Goal: Task Accomplishment & Management: Manage account settings

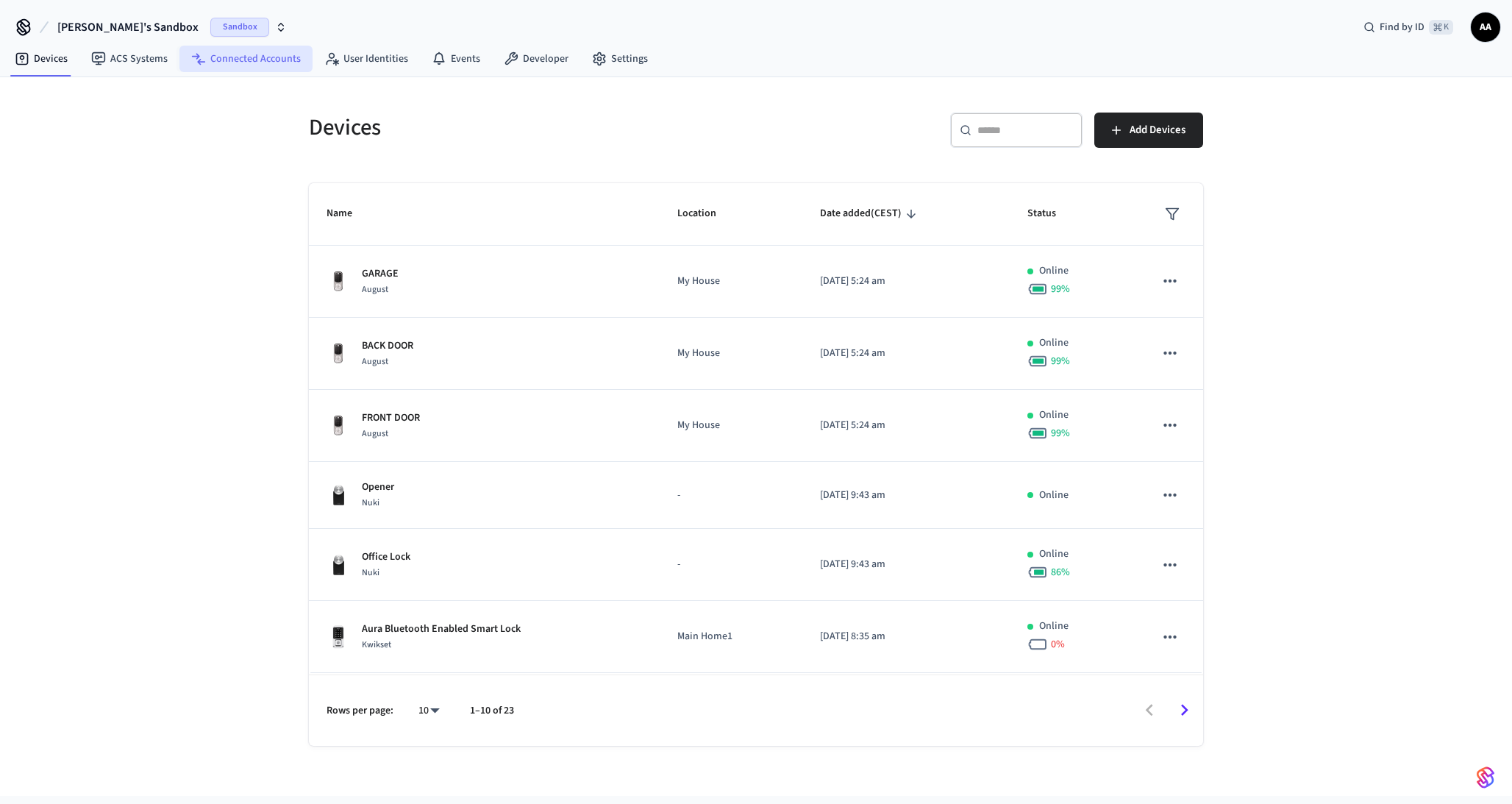
click at [248, 66] on link "Connected Accounts" at bounding box center [246, 58] width 133 height 26
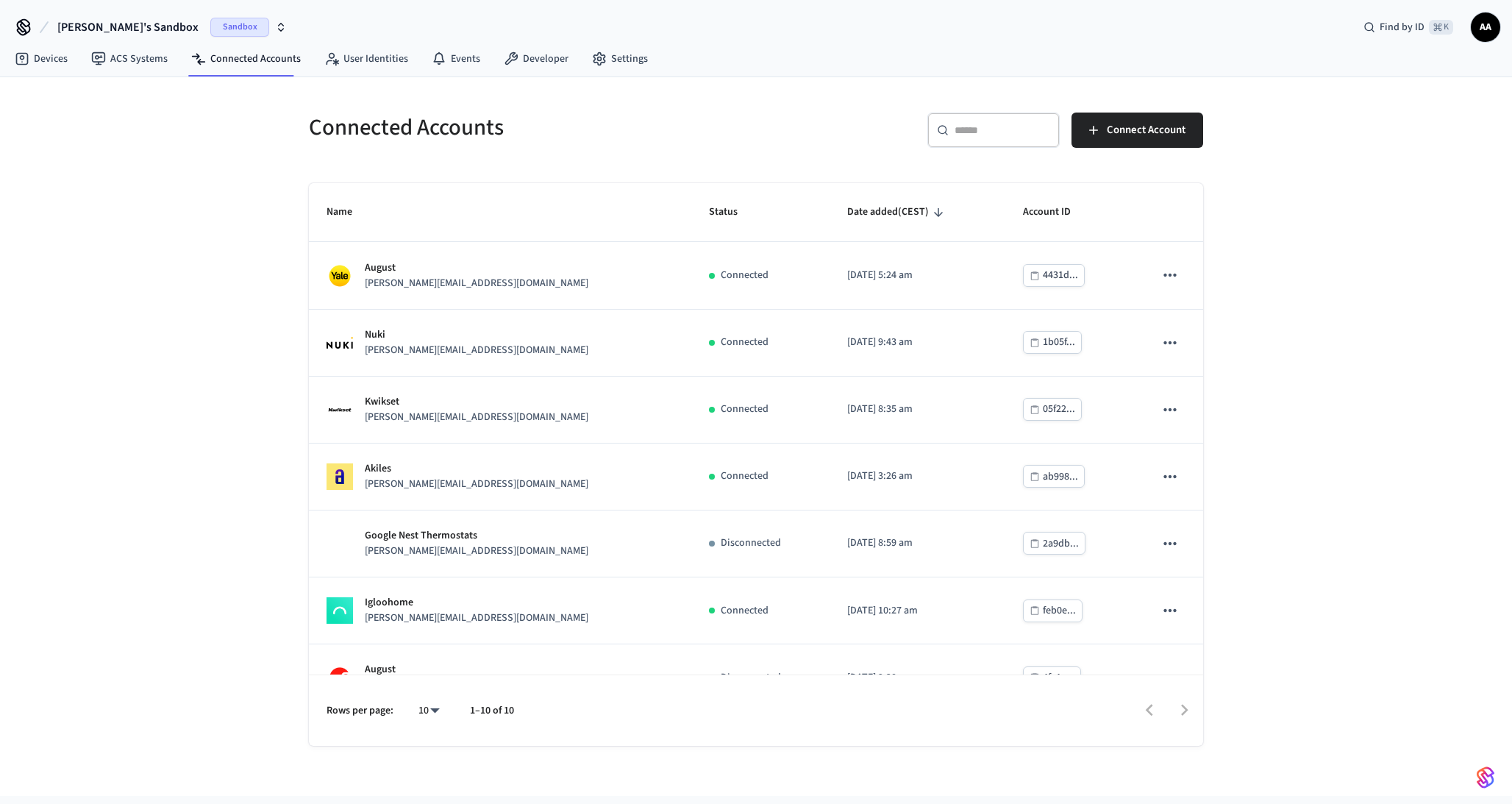
click at [210, 28] on span "Sandbox" at bounding box center [240, 26] width 59 height 19
click at [107, 120] on div "Production Production" at bounding box center [124, 122] width 201 height 19
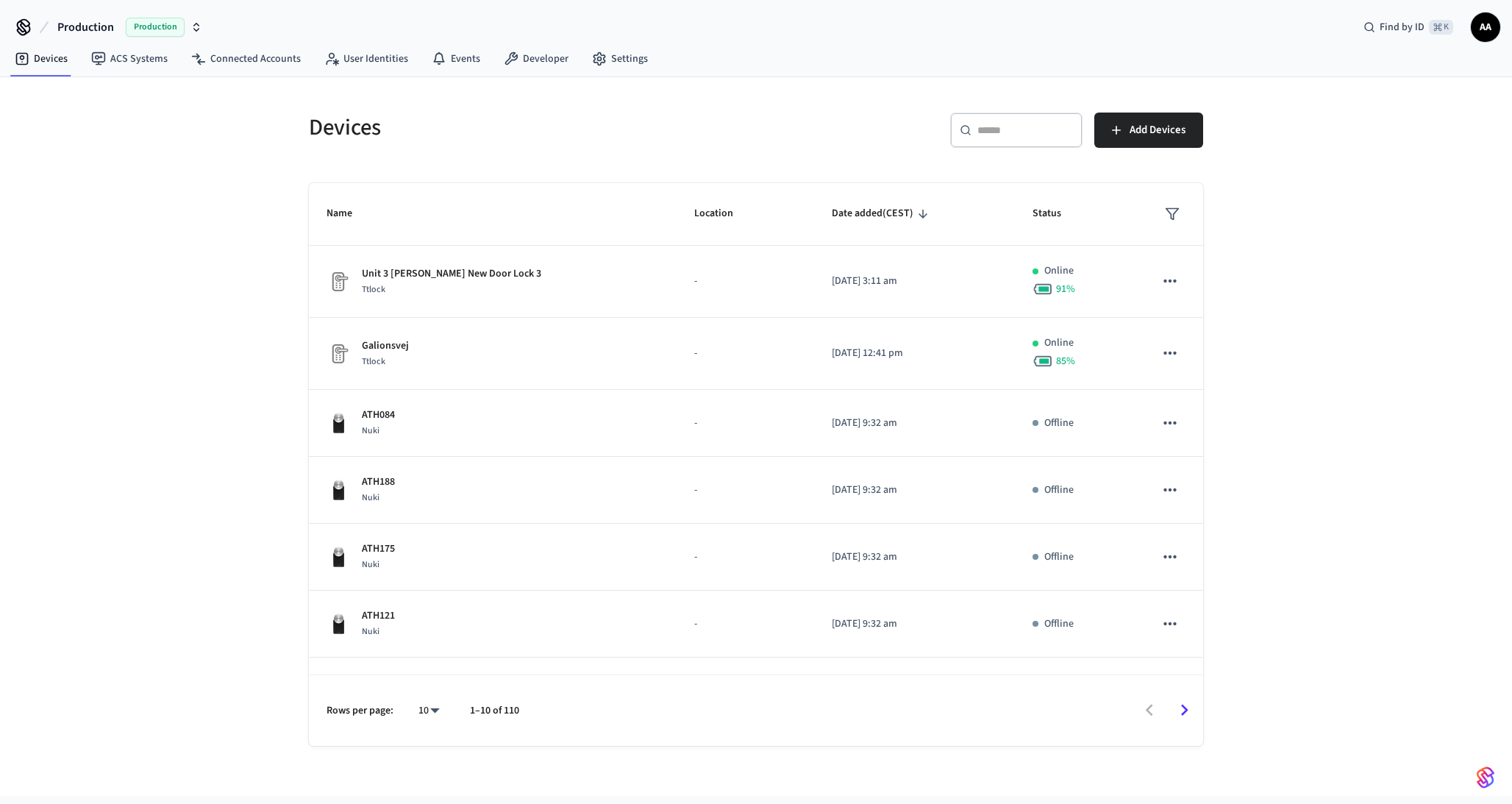
click at [153, 28] on span "Production" at bounding box center [155, 26] width 59 height 19
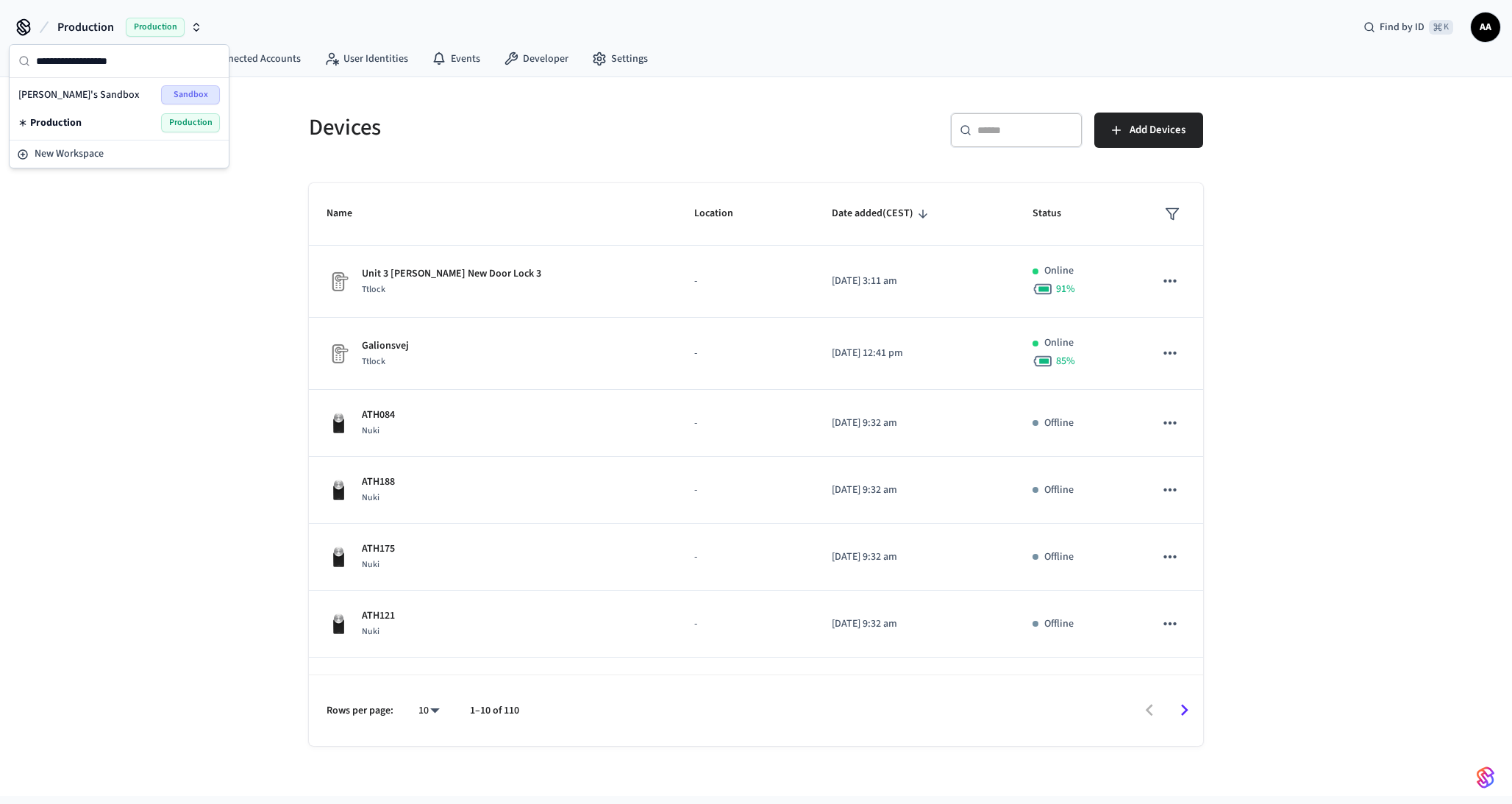
click at [133, 90] on div "Kwesi's Sandbox Sandbox" at bounding box center [119, 94] width 201 height 19
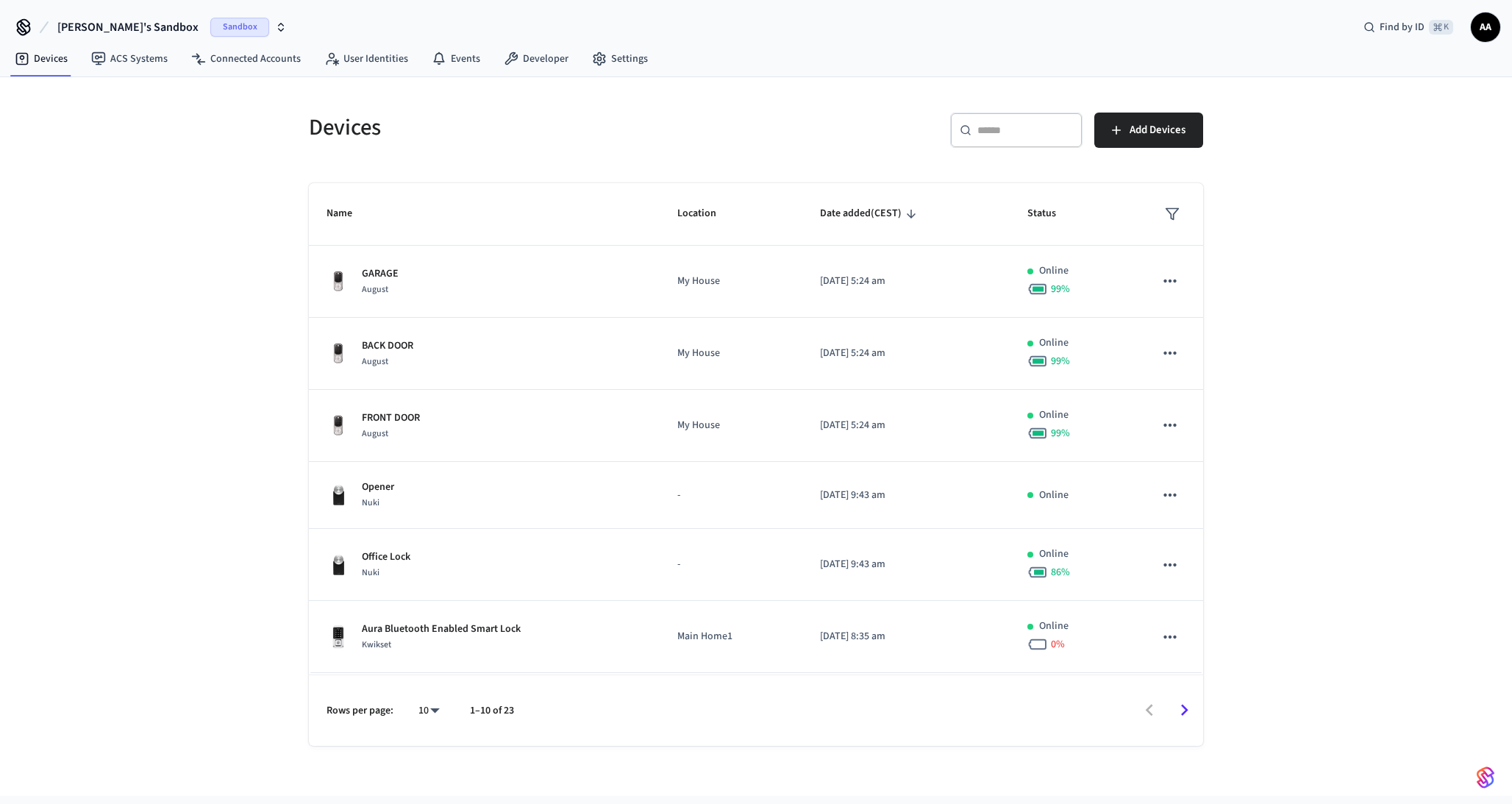
click at [210, 29] on span "Sandbox" at bounding box center [240, 26] width 59 height 19
click at [123, 123] on div "Production Production" at bounding box center [124, 122] width 201 height 19
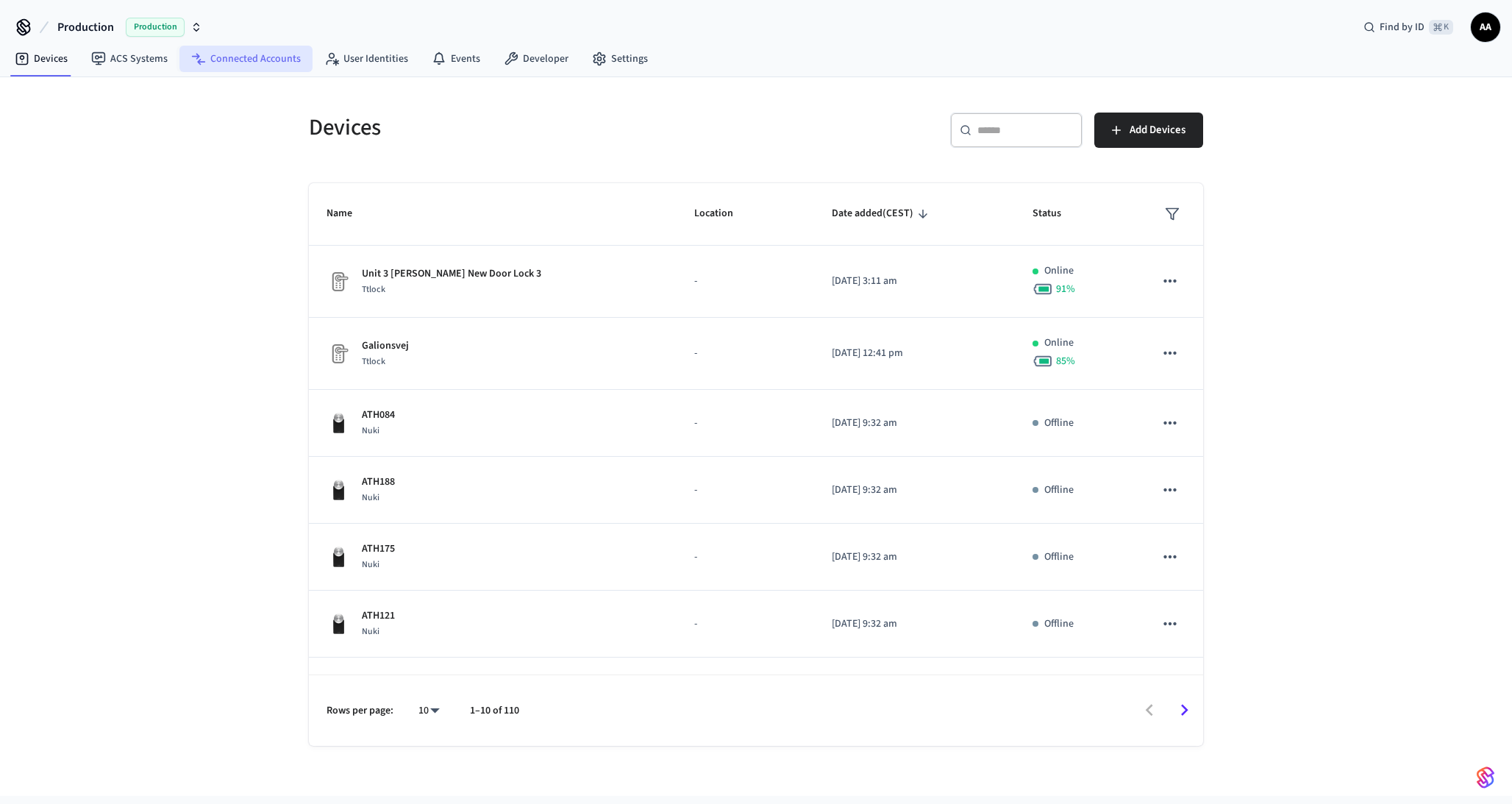
click at [247, 59] on link "Connected Accounts" at bounding box center [246, 58] width 133 height 26
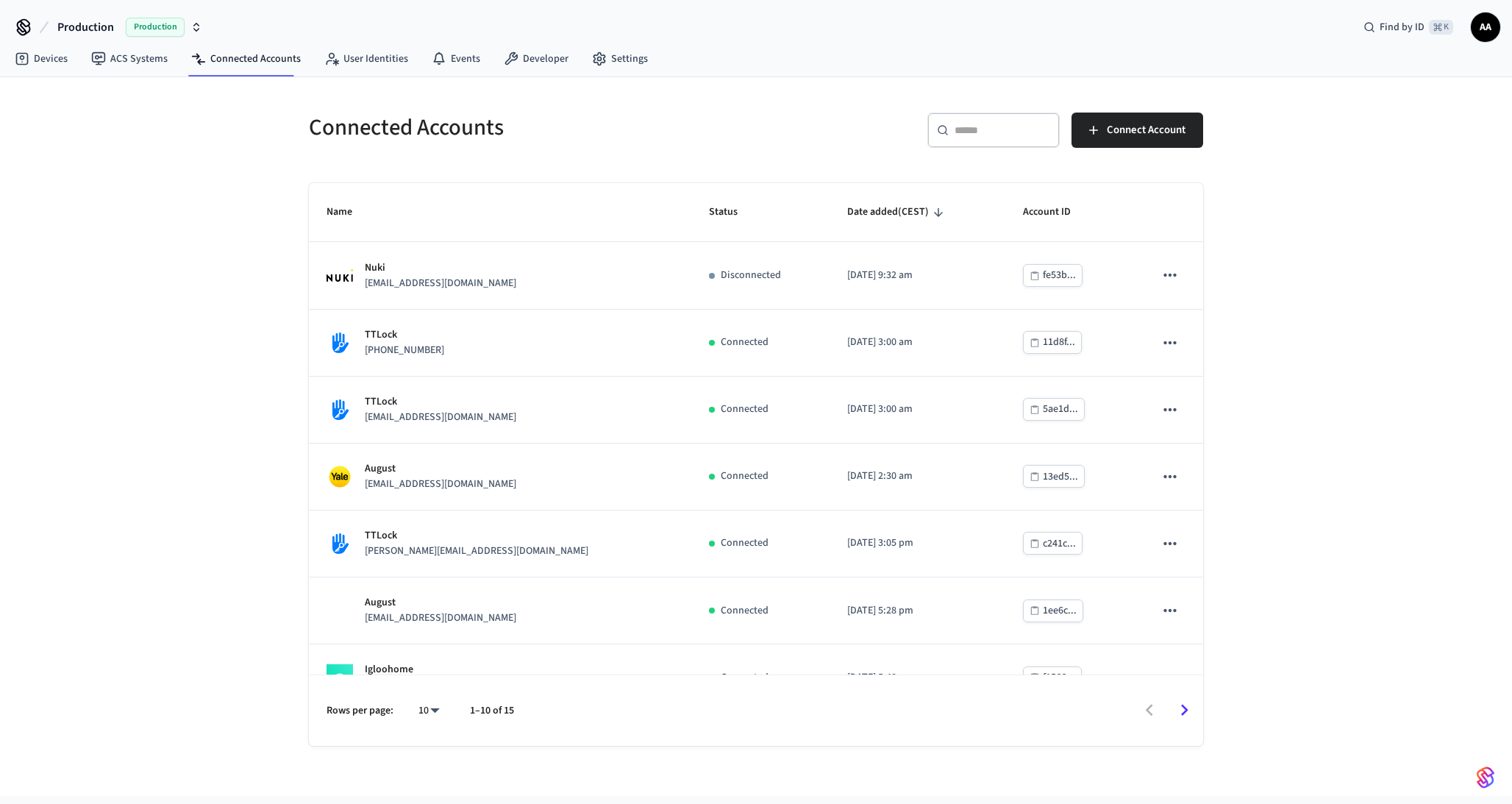
click at [200, 217] on div "Connected Accounts ​ ​ Connect Account Name Status Date added (CEST) Account ID…" at bounding box center [756, 436] width 1512 height 718
click at [1486, 31] on span "AA" at bounding box center [1485, 26] width 27 height 26
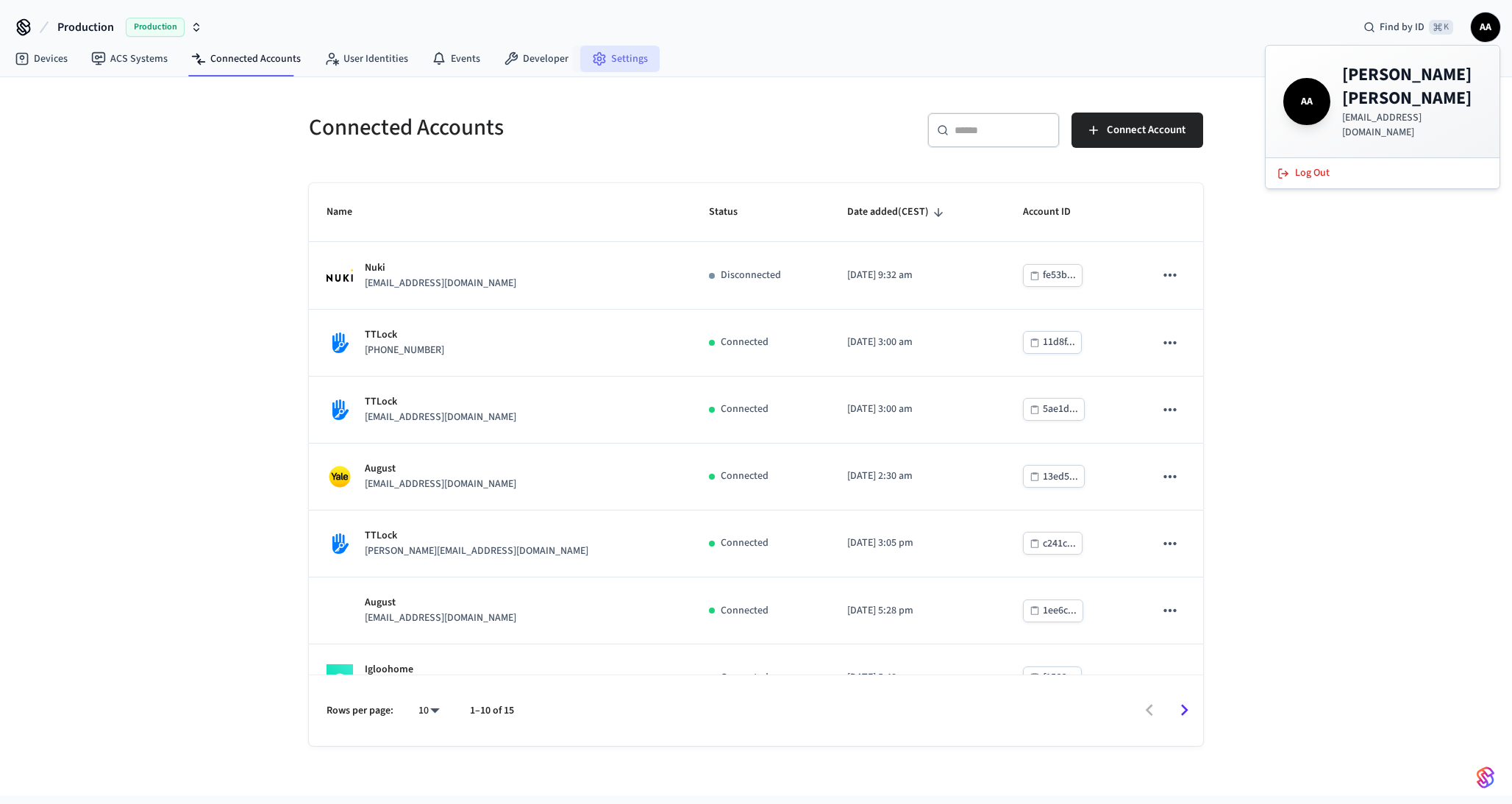
click at [623, 58] on link "Settings" at bounding box center [620, 58] width 80 height 26
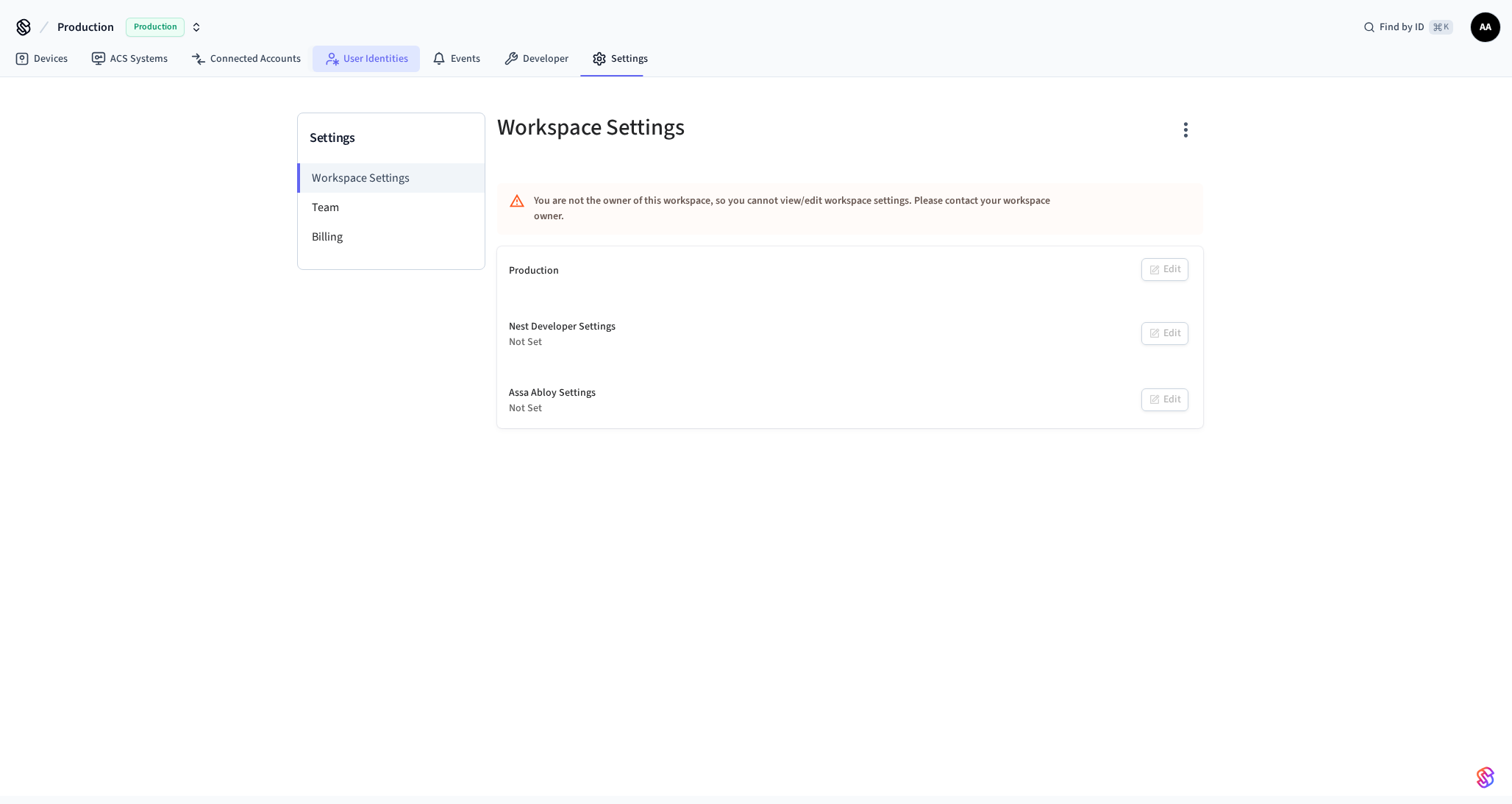
click at [354, 53] on link "User Identities" at bounding box center [366, 58] width 107 height 26
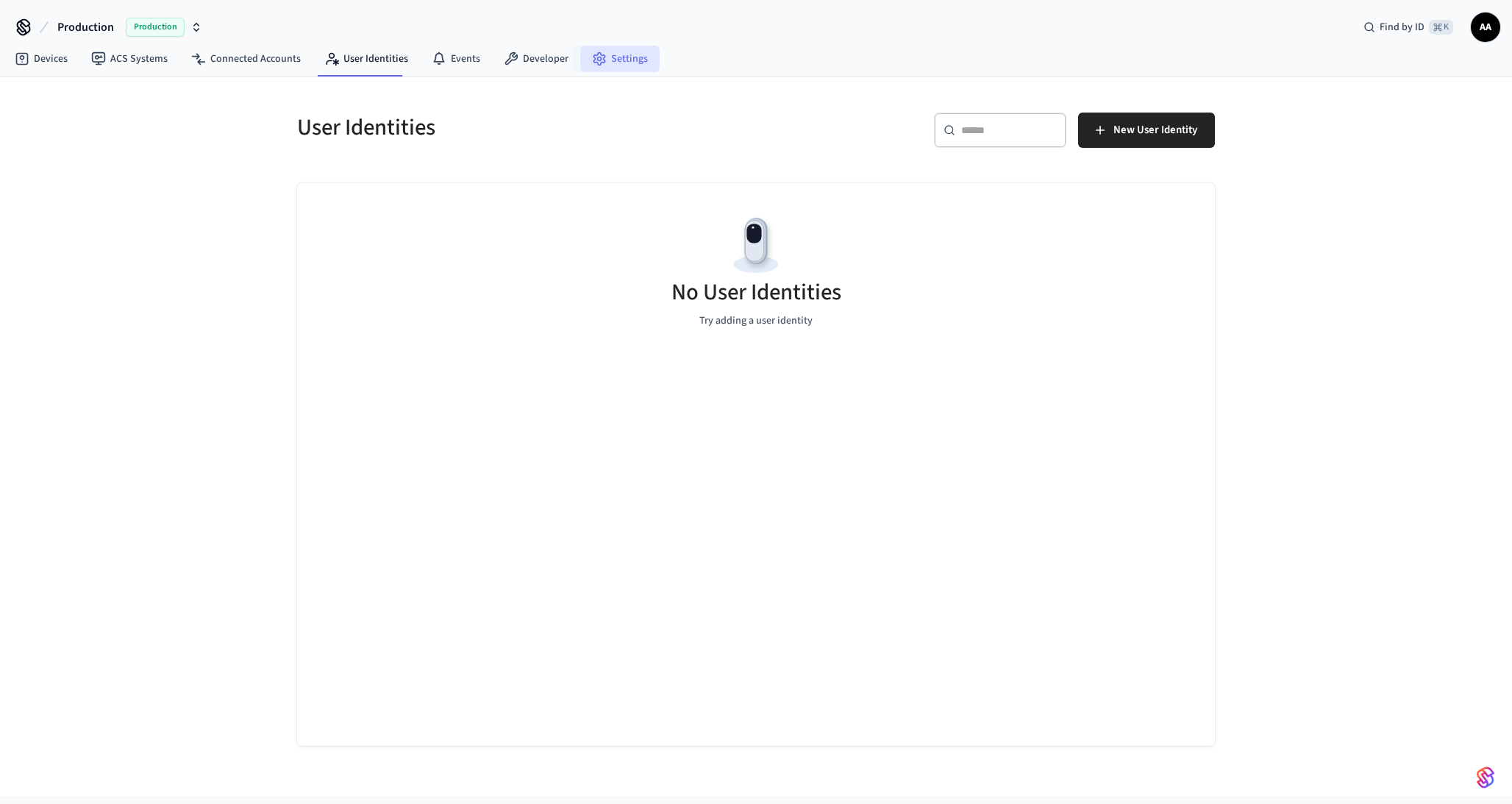
click at [613, 50] on link "Settings" at bounding box center [620, 58] width 80 height 26
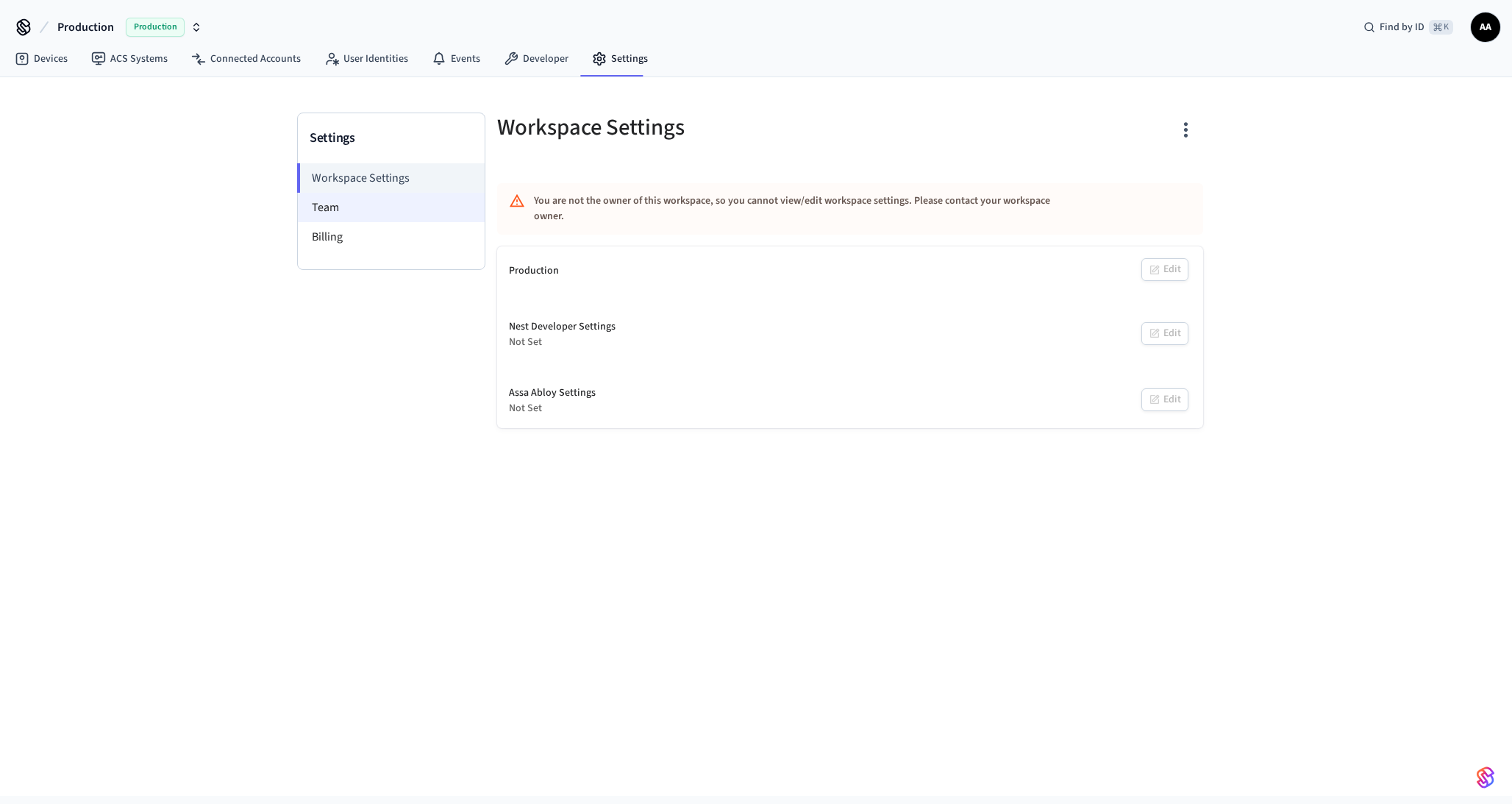
click at [393, 206] on li "Team" at bounding box center [391, 207] width 186 height 29
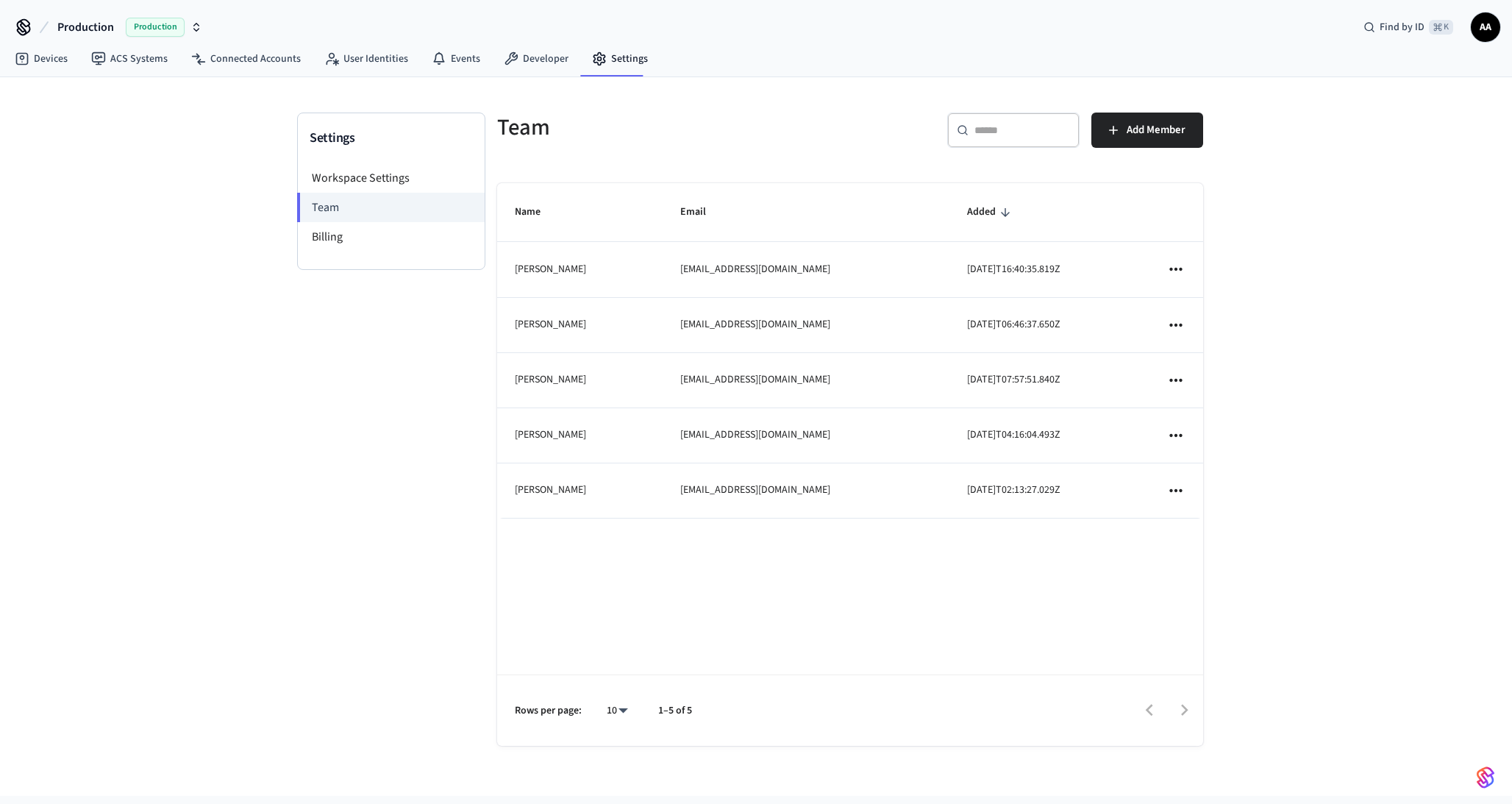
click at [1172, 330] on icon "sticky table" at bounding box center [1176, 324] width 19 height 19
click at [1297, 291] on div at bounding box center [756, 402] width 1512 height 804
click at [372, 418] on div "Settings Workspace Settings Team Billing" at bounding box center [391, 443] width 188 height 662
click at [1136, 128] on span "Add Member" at bounding box center [1156, 130] width 59 height 19
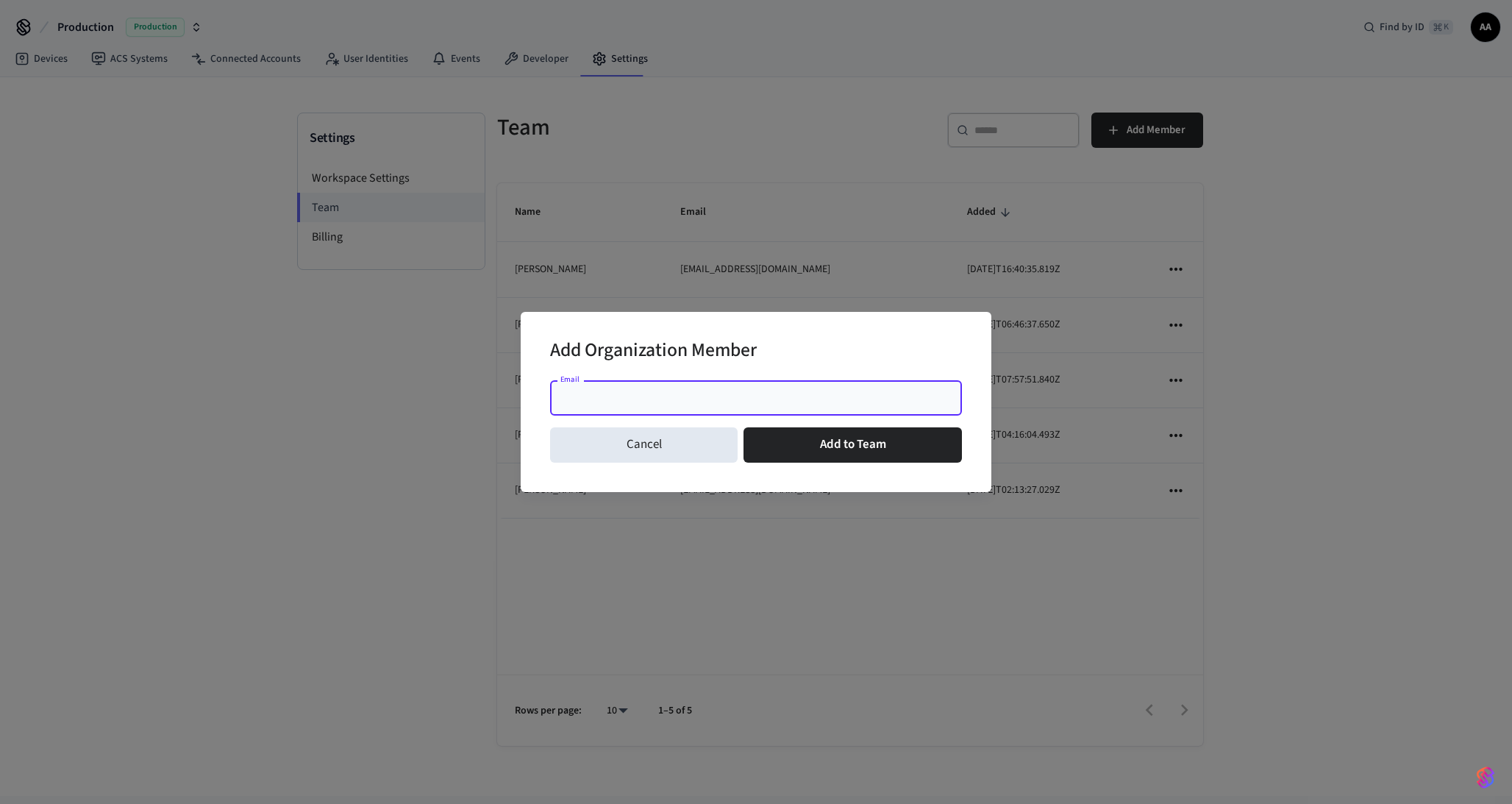
click at [634, 398] on input "Email" at bounding box center [756, 397] width 394 height 15
type input "**********"
click at [835, 448] on button "Add to Team" at bounding box center [853, 445] width 218 height 36
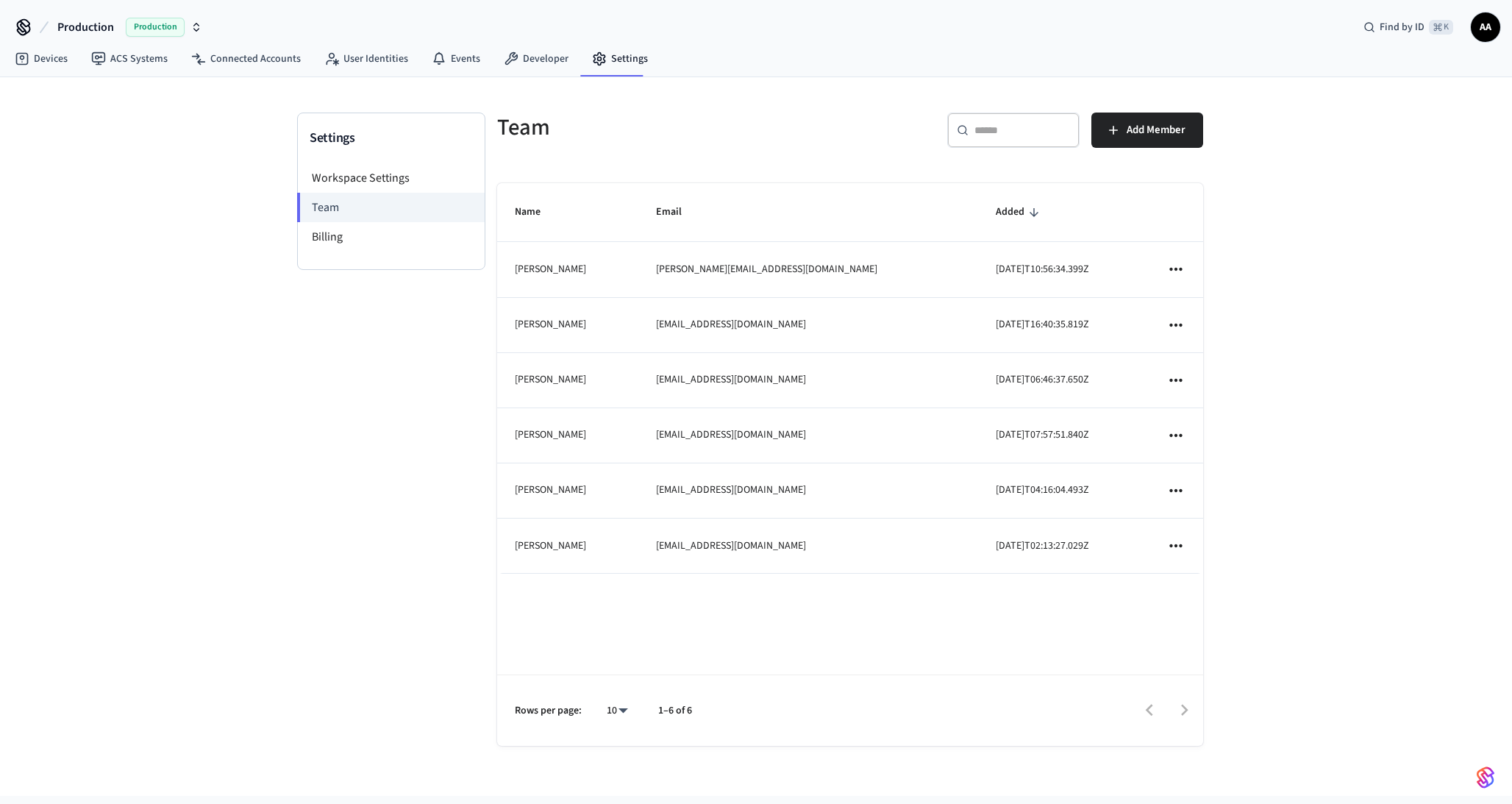
click at [1485, 28] on span "AA" at bounding box center [1485, 26] width 27 height 26
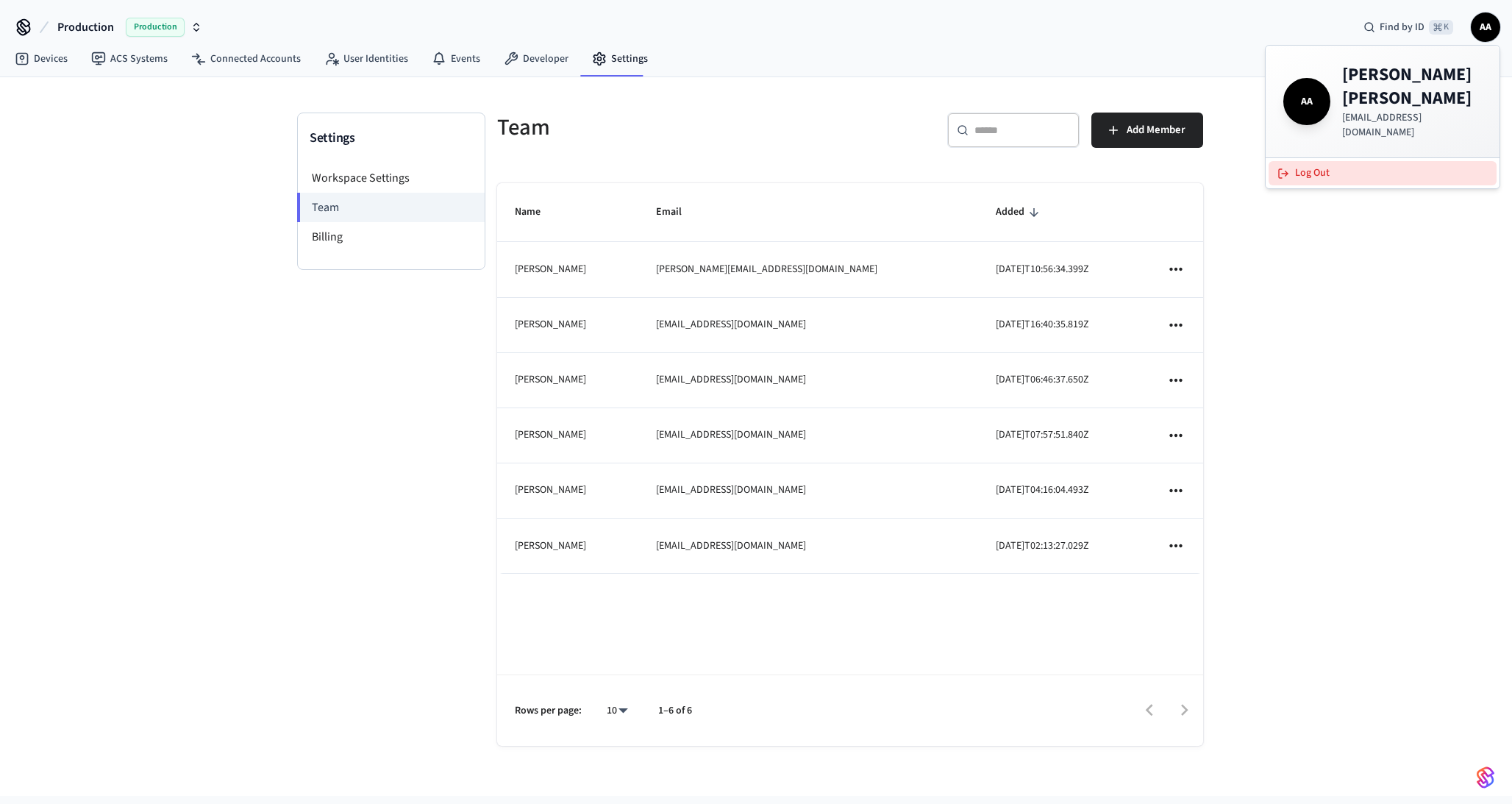
click at [1335, 161] on button "Log Out" at bounding box center [1382, 173] width 228 height 25
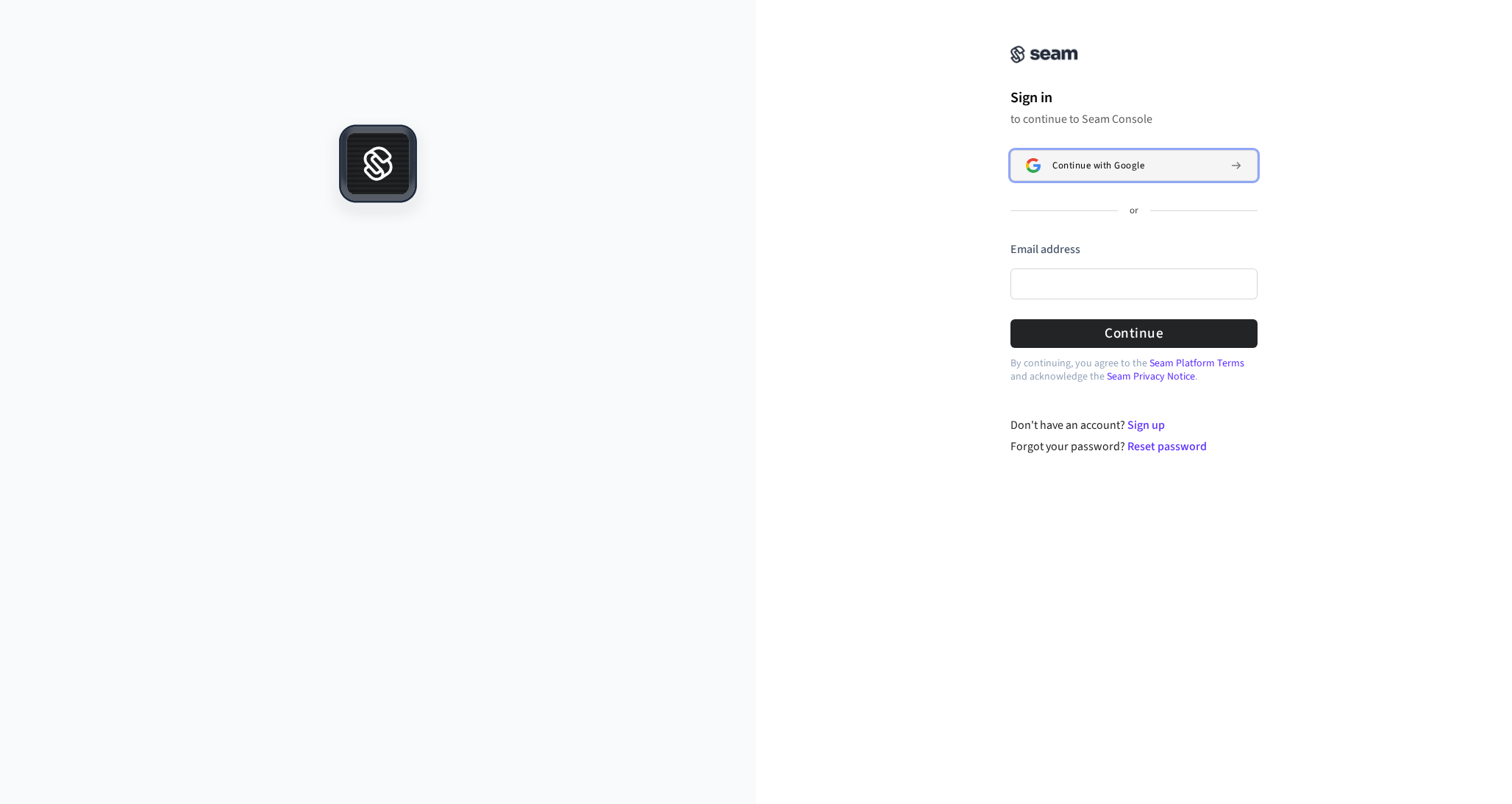
click at [1103, 158] on button "Continue with Google" at bounding box center [1134, 165] width 247 height 31
